Goal: Task Accomplishment & Management: Manage account settings

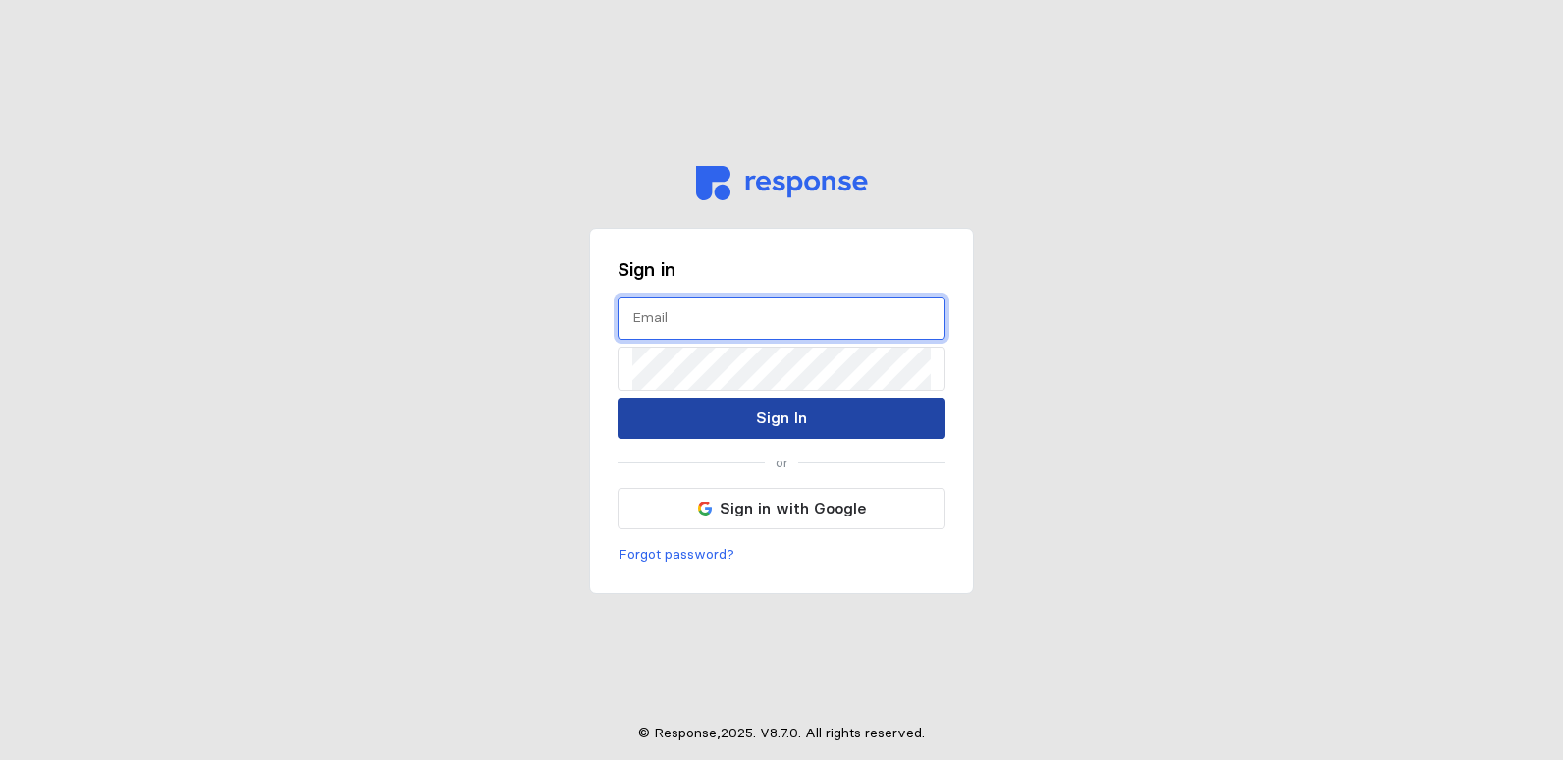
type input "[EMAIL_ADDRESS][DOMAIN_NAME]"
click at [841, 414] on button "Sign In" at bounding box center [782, 418] width 328 height 41
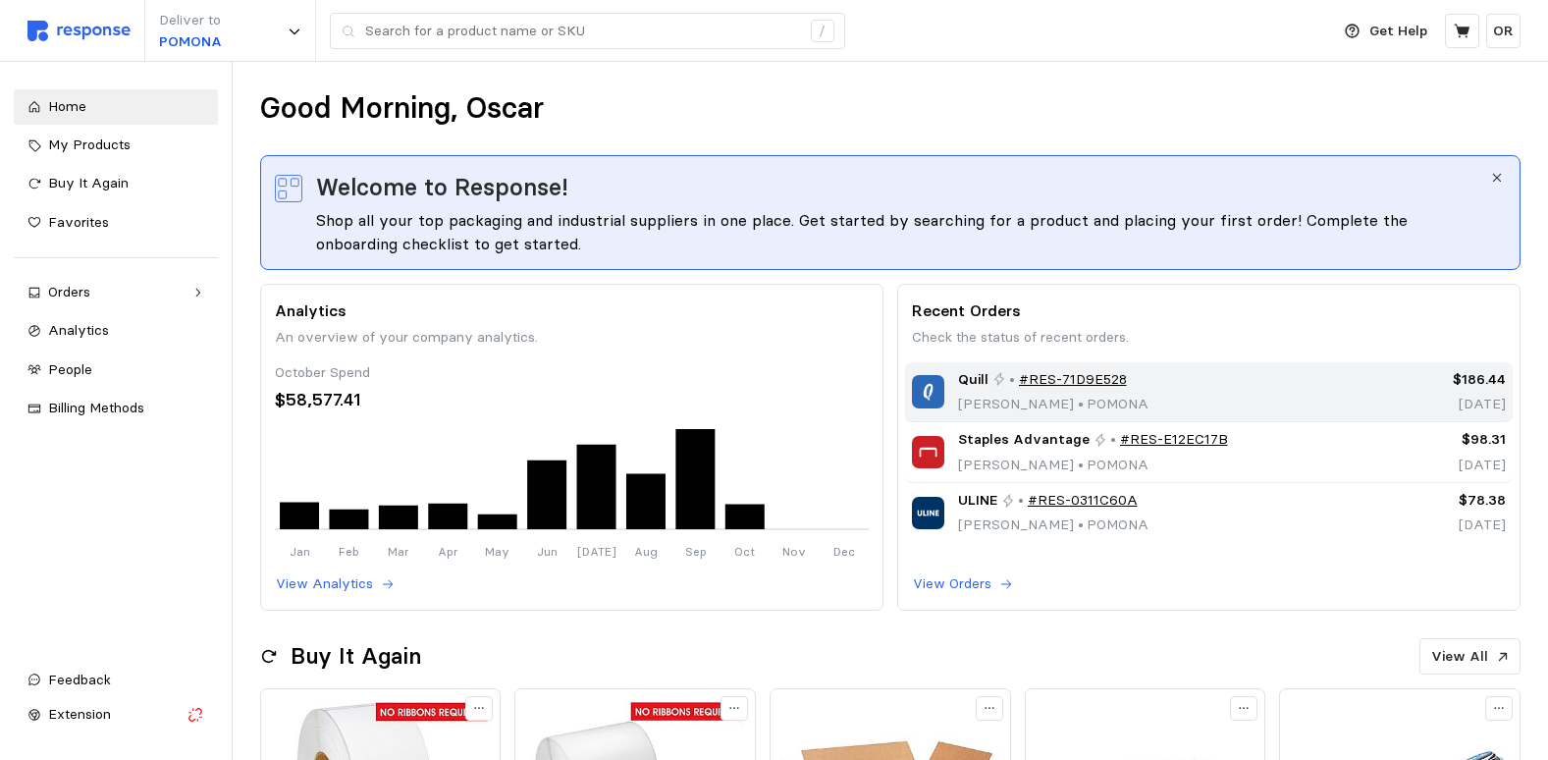
click at [950, 394] on div "Quill • #RES-71D9E528 Oscar Reyes • POMONA" at bounding box center [1133, 392] width 442 height 46
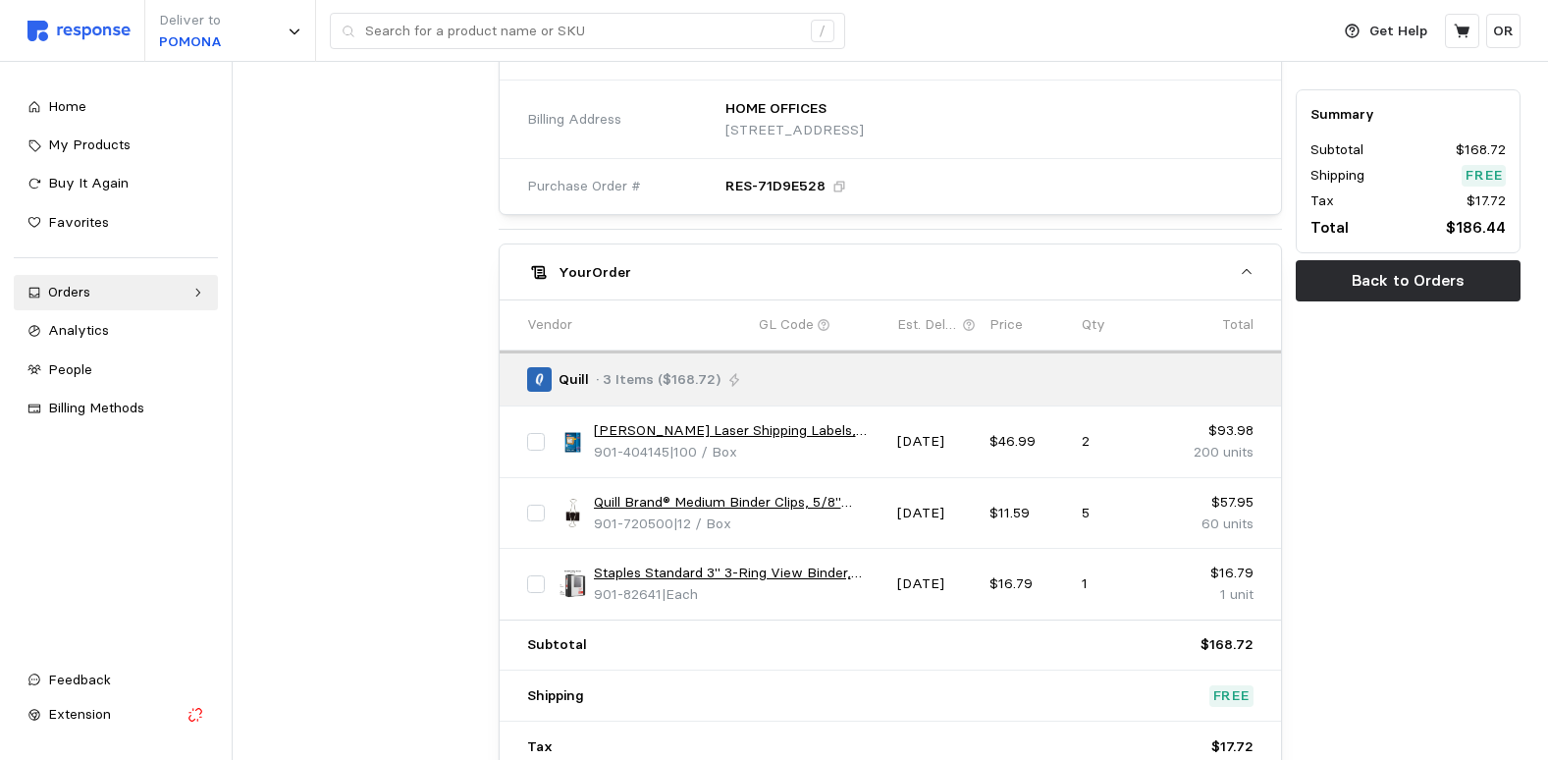
scroll to position [786, 0]
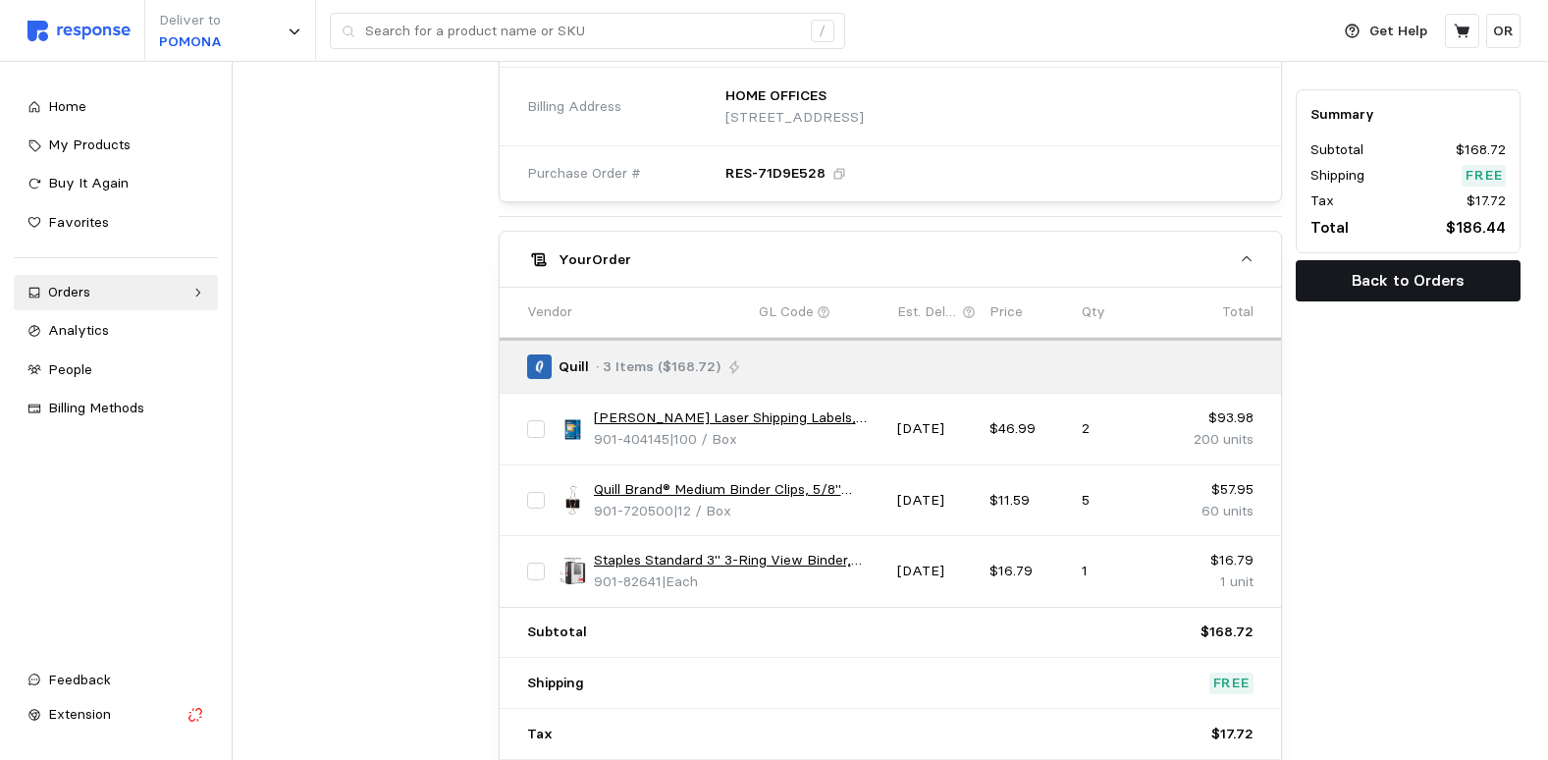
click at [1437, 278] on p "Back to Orders" at bounding box center [1408, 280] width 113 height 25
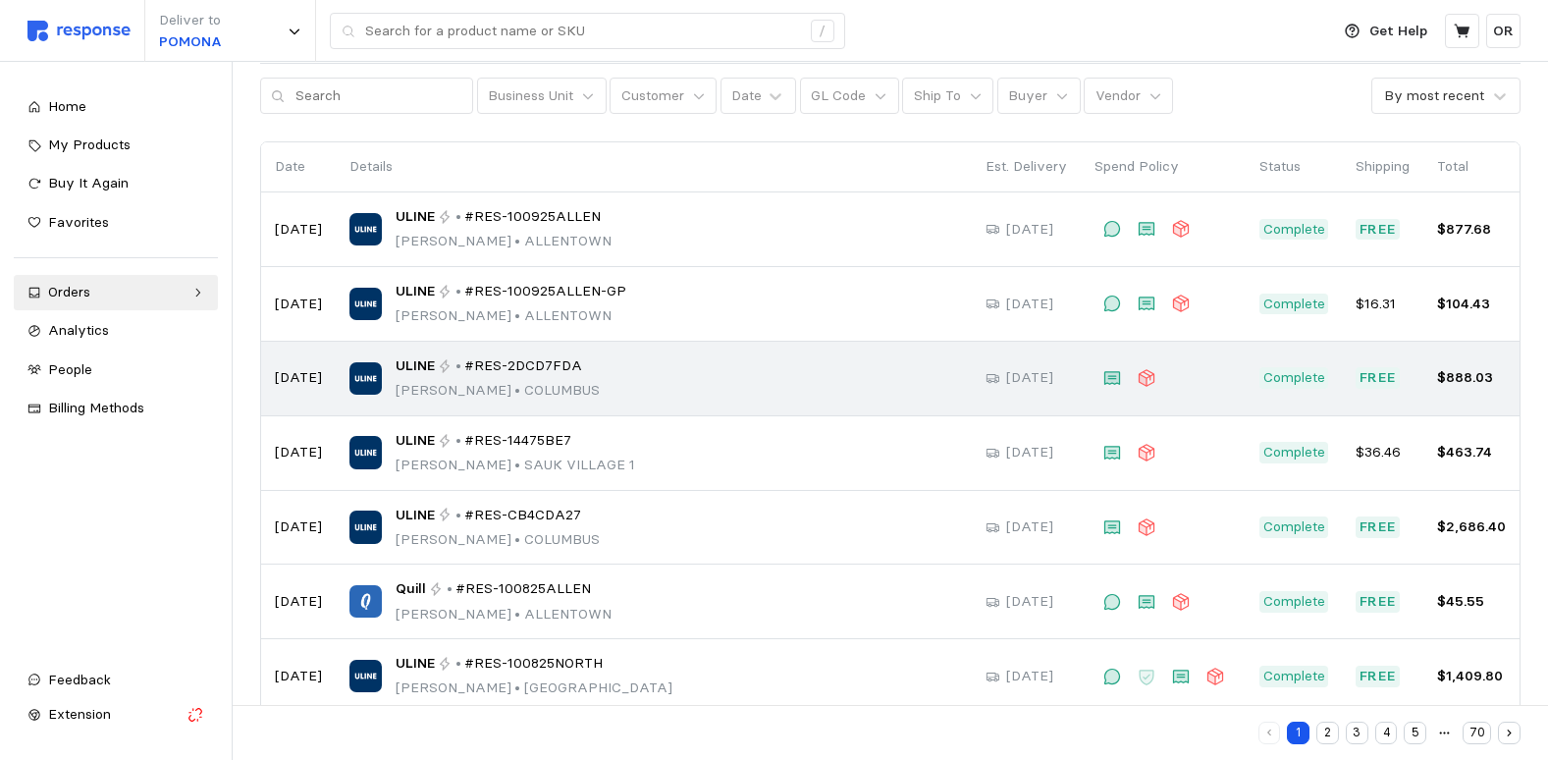
scroll to position [196, 0]
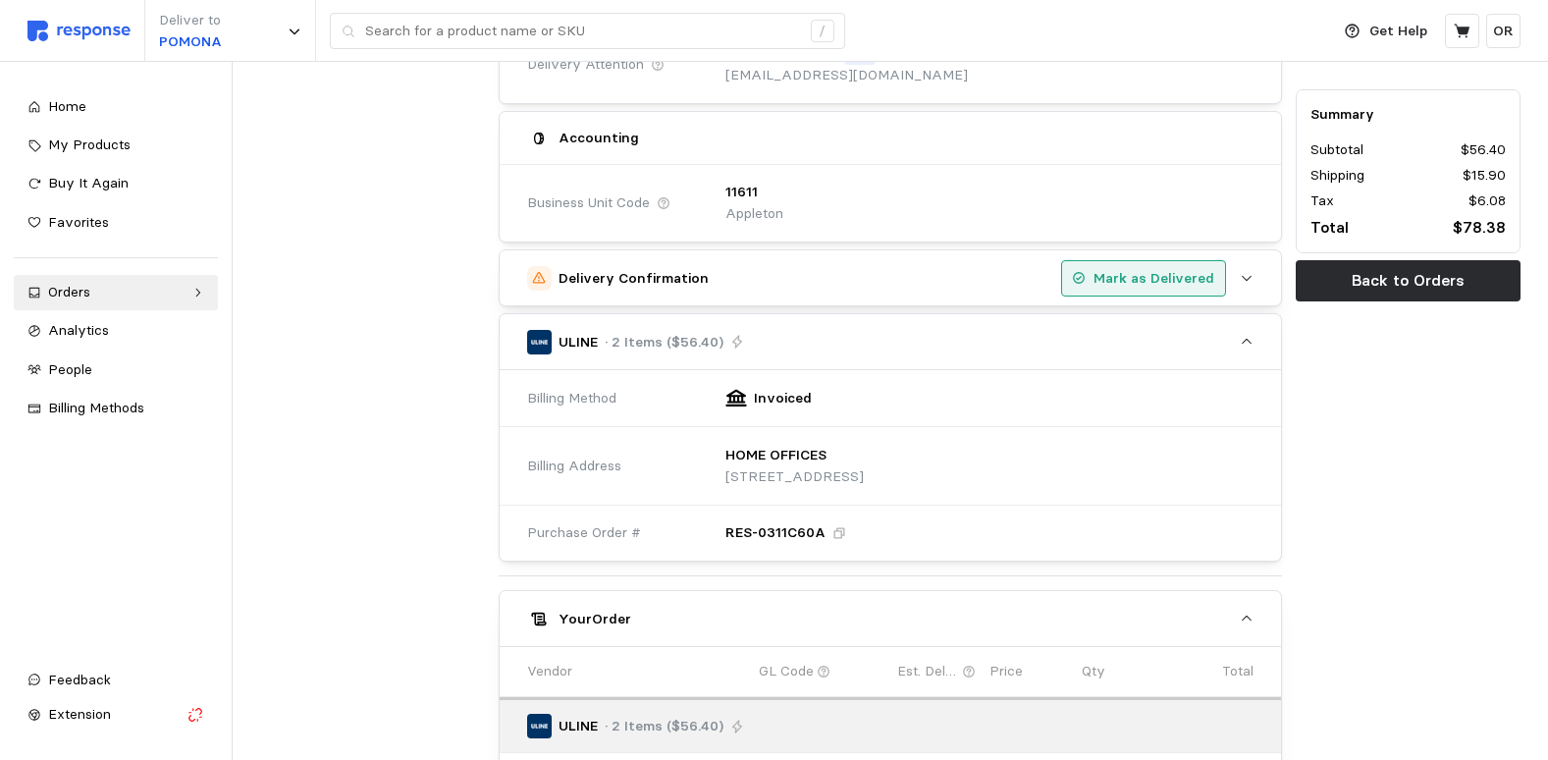
scroll to position [393, 0]
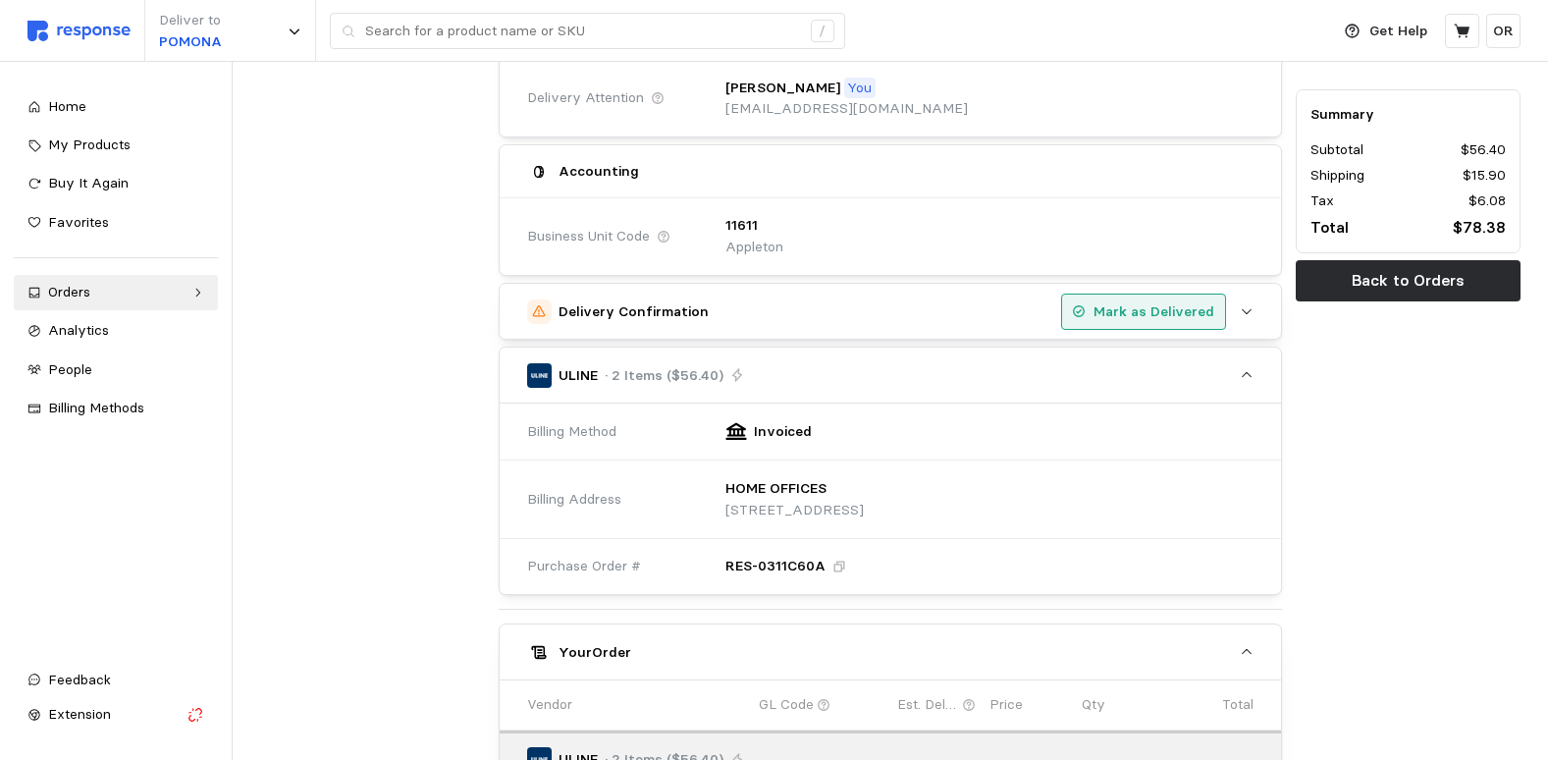
click at [1172, 317] on p "Mark as Delivered" at bounding box center [1154, 312] width 121 height 22
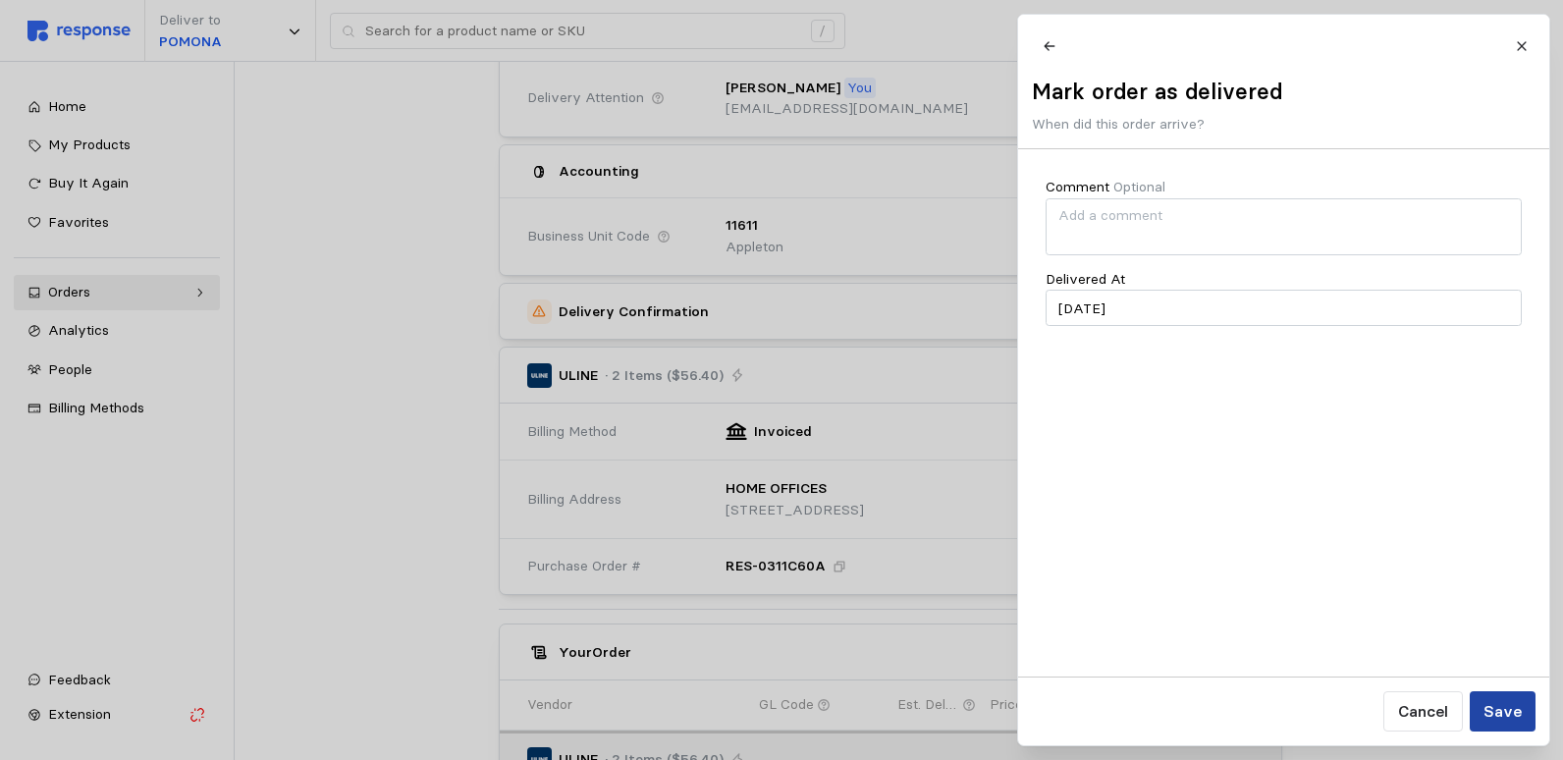
click at [1501, 715] on p "Save" at bounding box center [1502, 711] width 38 height 25
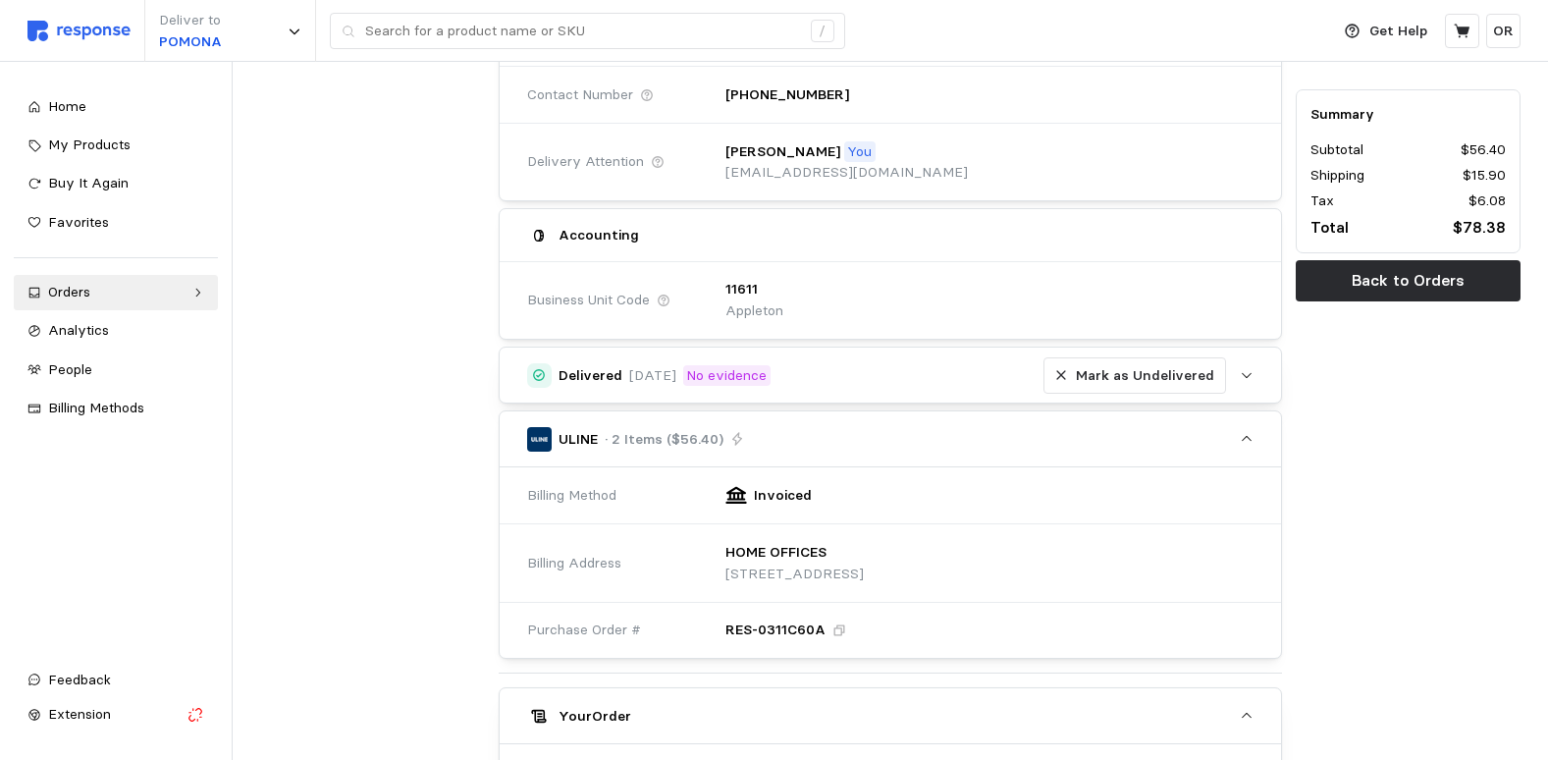
scroll to position [295, 0]
